Goal: Task Accomplishment & Management: Use online tool/utility

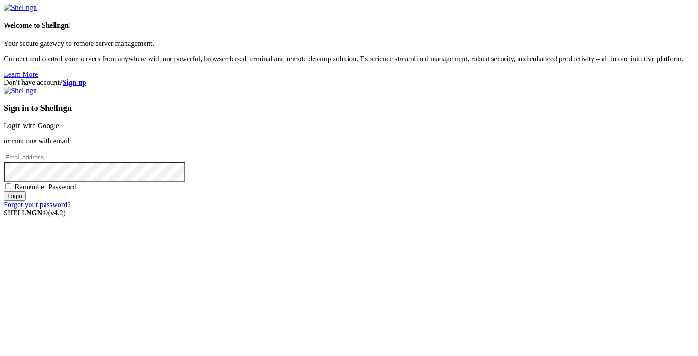
click at [59, 129] on link "Login with Google" at bounding box center [31, 126] width 55 height 8
